Goal: Task Accomplishment & Management: Manage account settings

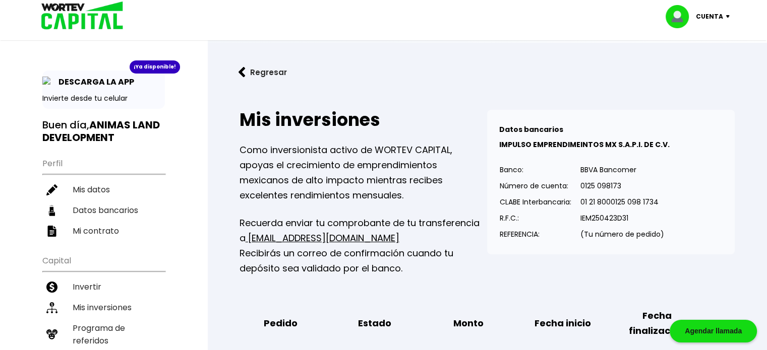
click at [707, 20] on p "Cuenta" at bounding box center [709, 16] width 27 height 15
click at [688, 66] on li "Cerrar sesión" at bounding box center [698, 67] width 81 height 21
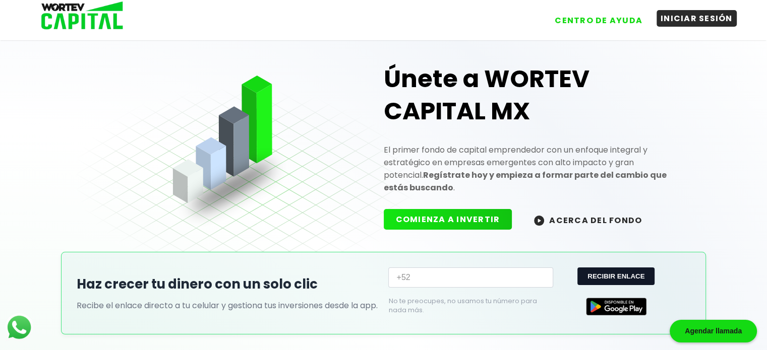
click at [690, 24] on button "INICIAR SESIÓN" at bounding box center [696, 18] width 80 height 17
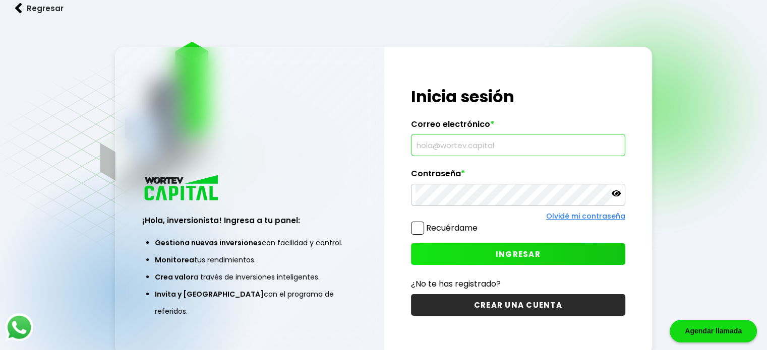
click at [432, 147] on input "text" at bounding box center [517, 145] width 205 height 21
type input "[EMAIL_ADDRESS][DOMAIN_NAME]"
click at [535, 261] on button "INGRESAR" at bounding box center [518, 254] width 214 height 22
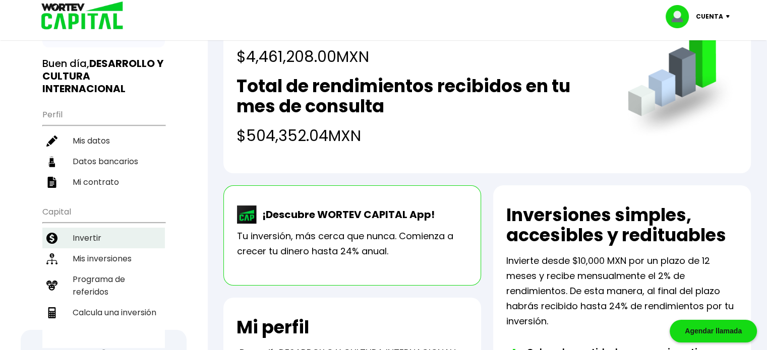
scroll to position [62, 0]
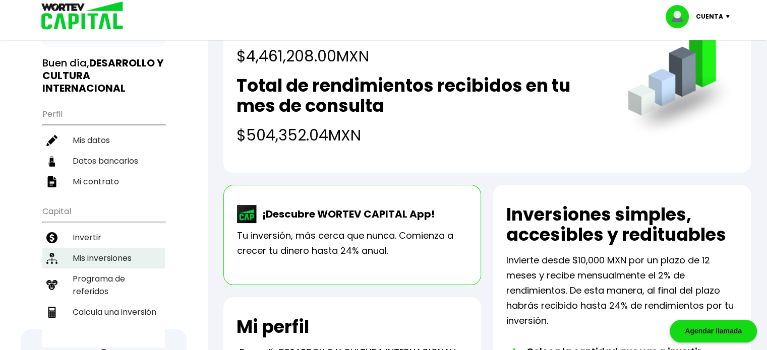
click at [100, 262] on li "Mis inversiones" at bounding box center [103, 258] width 122 height 21
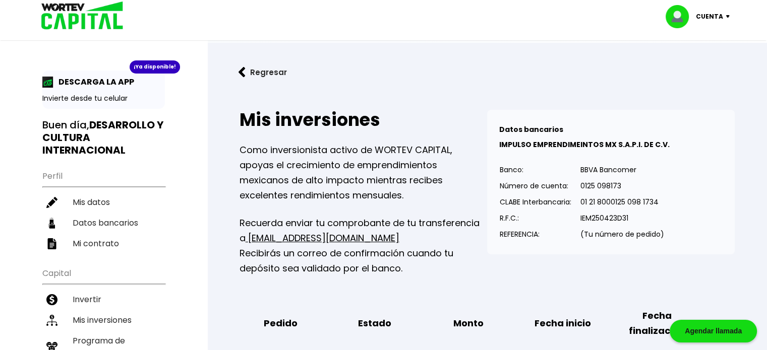
click at [243, 74] on img at bounding box center [241, 72] width 7 height 11
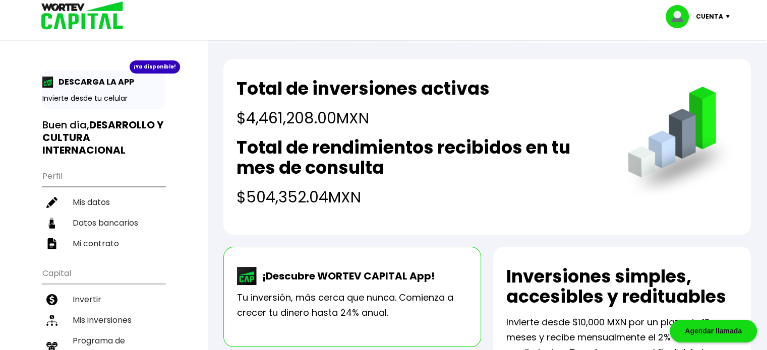
click at [720, 25] on div "Cuenta" at bounding box center [700, 16] width 71 height 23
click at [699, 61] on li "Cerrar sesión" at bounding box center [698, 67] width 81 height 21
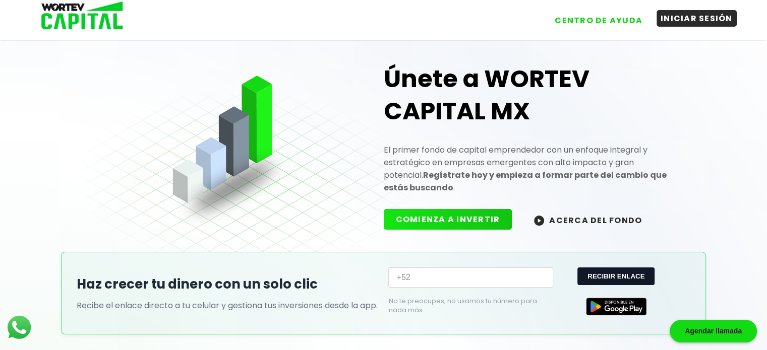
click at [688, 14] on button "INICIAR SESIÓN" at bounding box center [696, 18] width 80 height 17
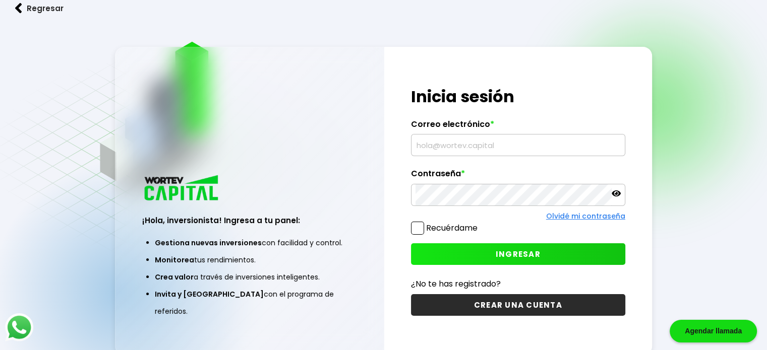
click at [429, 152] on input "text" at bounding box center [517, 145] width 205 height 21
type input "[EMAIL_ADDRESS][DOMAIN_NAME]"
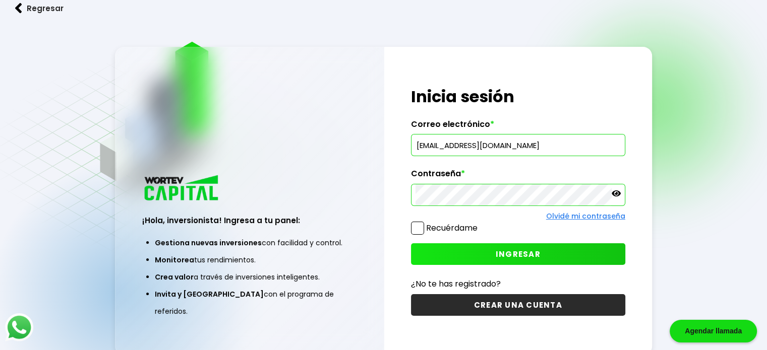
click at [552, 243] on button "INGRESAR" at bounding box center [518, 254] width 214 height 22
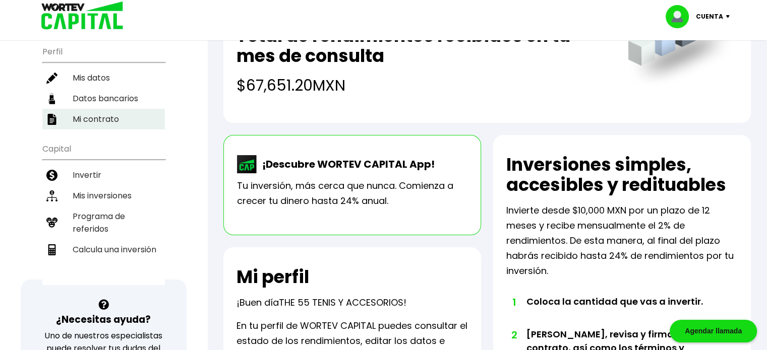
scroll to position [117, 0]
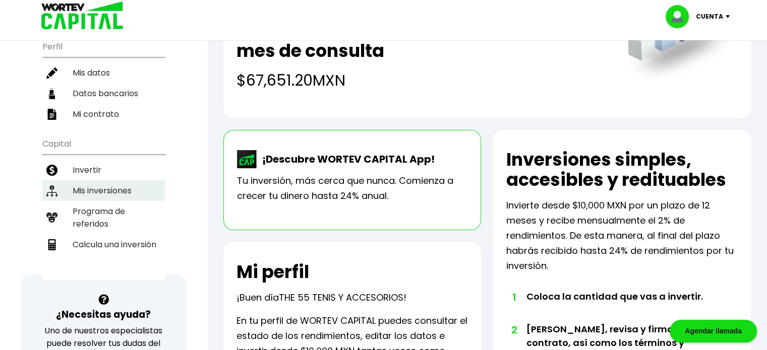
click at [92, 184] on li "Mis inversiones" at bounding box center [103, 190] width 122 height 21
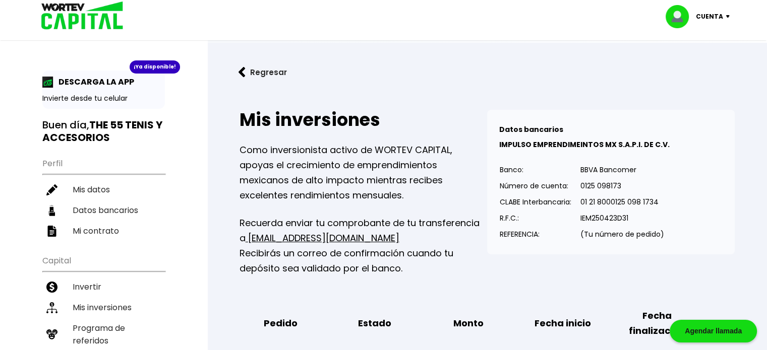
click at [242, 74] on img at bounding box center [241, 72] width 7 height 11
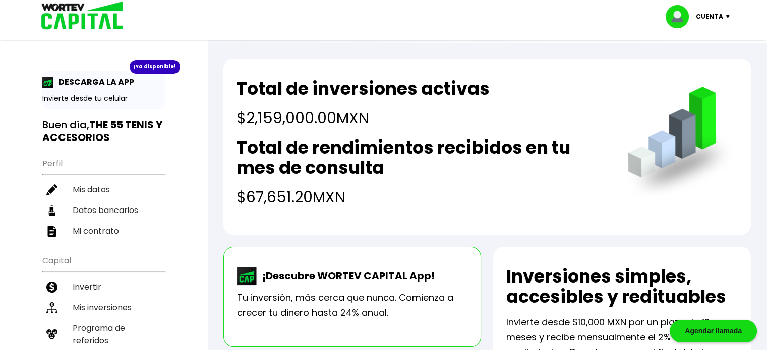
click at [717, 18] on p "Cuenta" at bounding box center [709, 16] width 27 height 15
click at [690, 72] on li "Cerrar sesión" at bounding box center [698, 67] width 81 height 21
